Goal: Check status: Check status

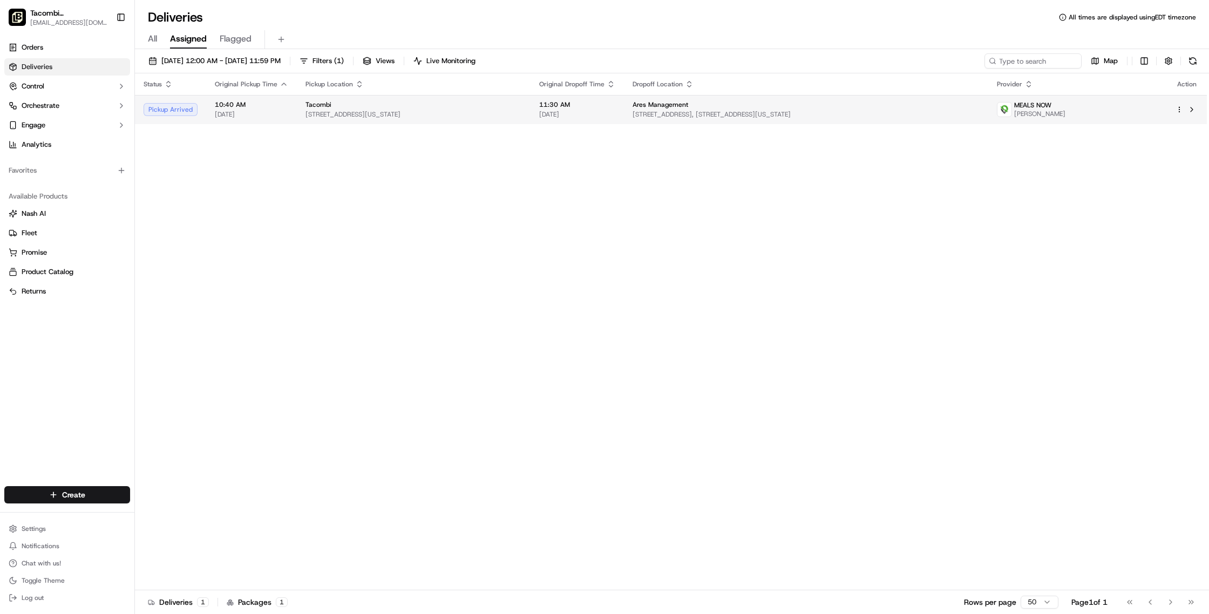
click at [297, 112] on td "Tacombi 23 W 33rd St, New York, NY 10001, USA" at bounding box center [414, 109] width 234 height 29
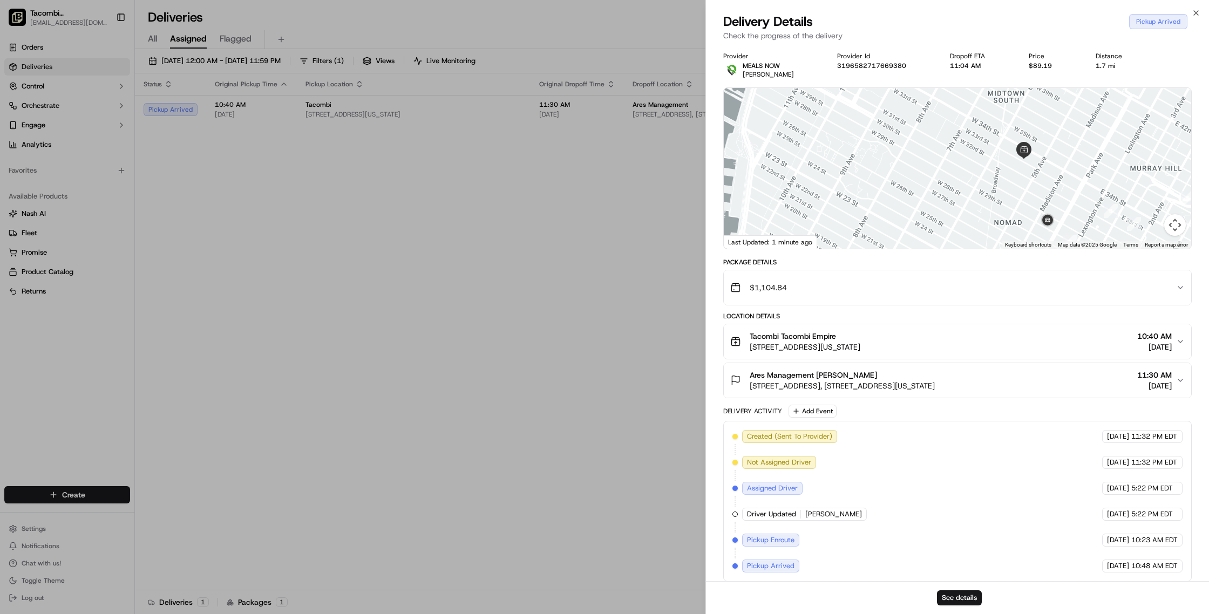
scroll to position [7, 0]
